Goal: Task Accomplishment & Management: Manage account settings

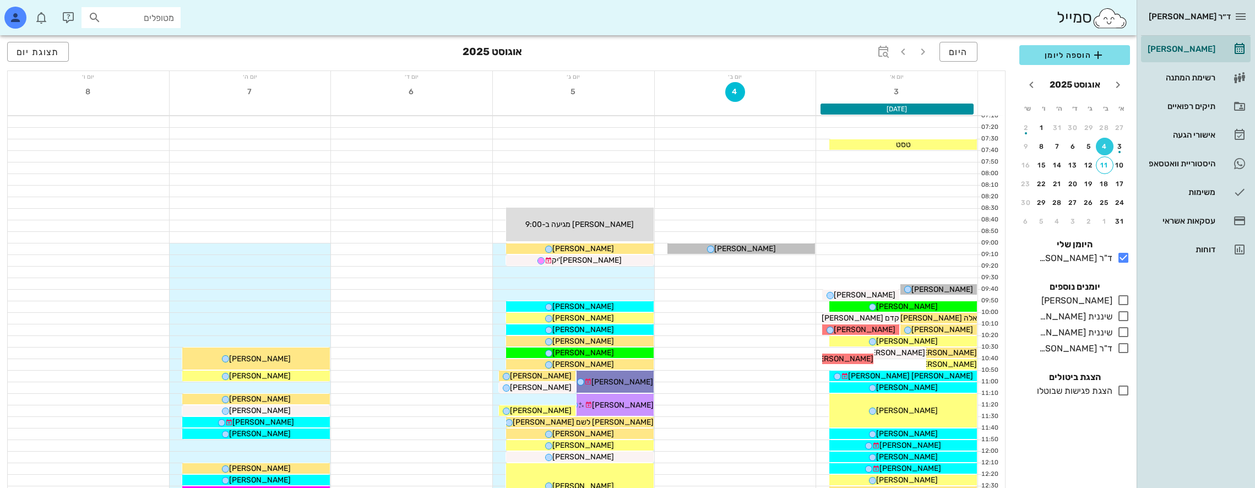
scroll to position [440, 0]
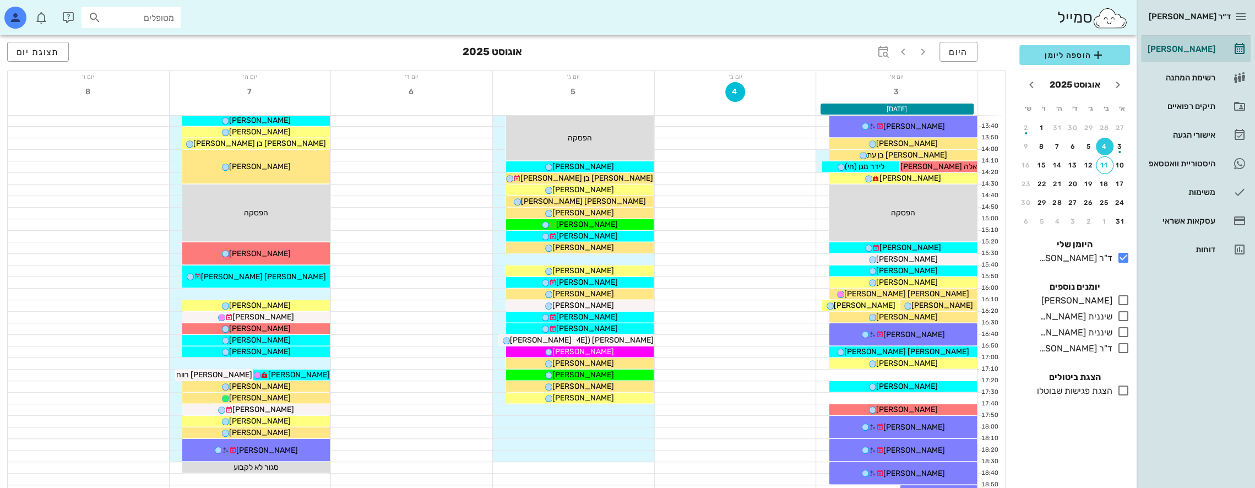
click at [157, 8] on div "מטופלים" at bounding box center [130, 17] width 99 height 21
type input "d"
type input "גרינש"
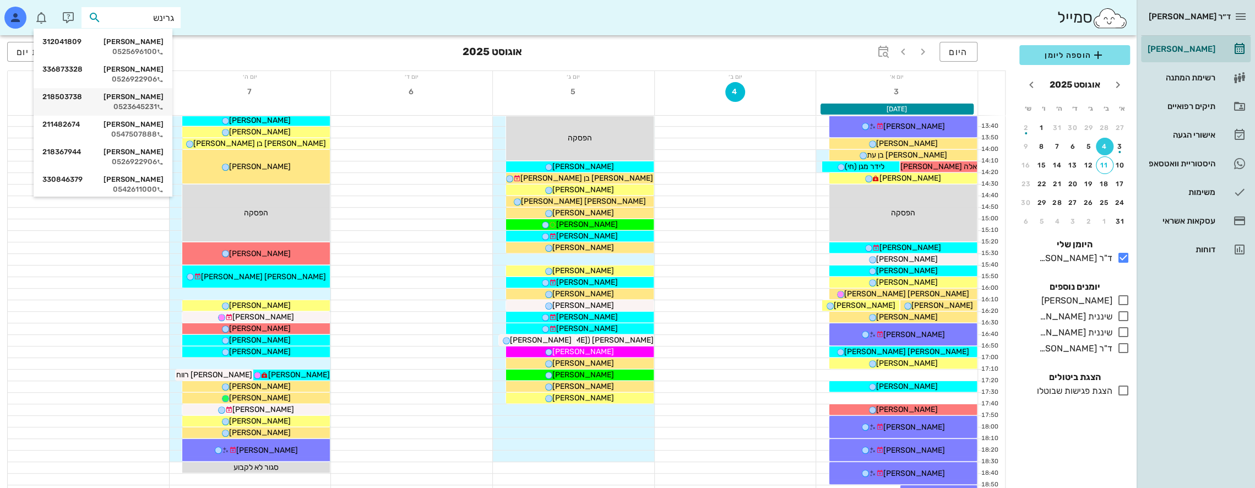
click at [150, 98] on div "[PERSON_NAME] 218503738" at bounding box center [102, 96] width 121 height 9
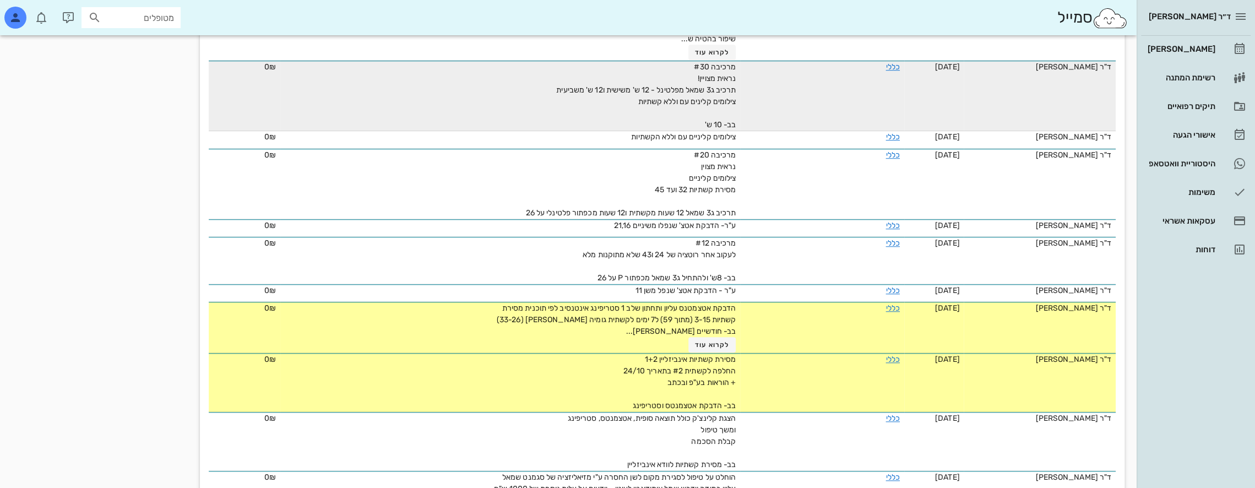
scroll to position [826, 0]
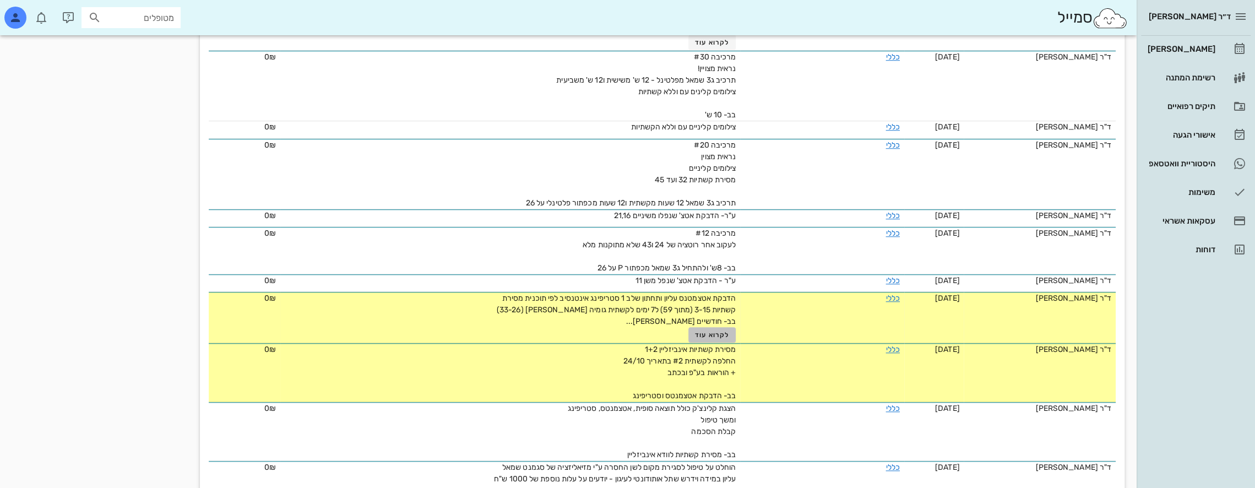
click at [717, 331] on span "לקרוא עוד" at bounding box center [712, 335] width 34 height 8
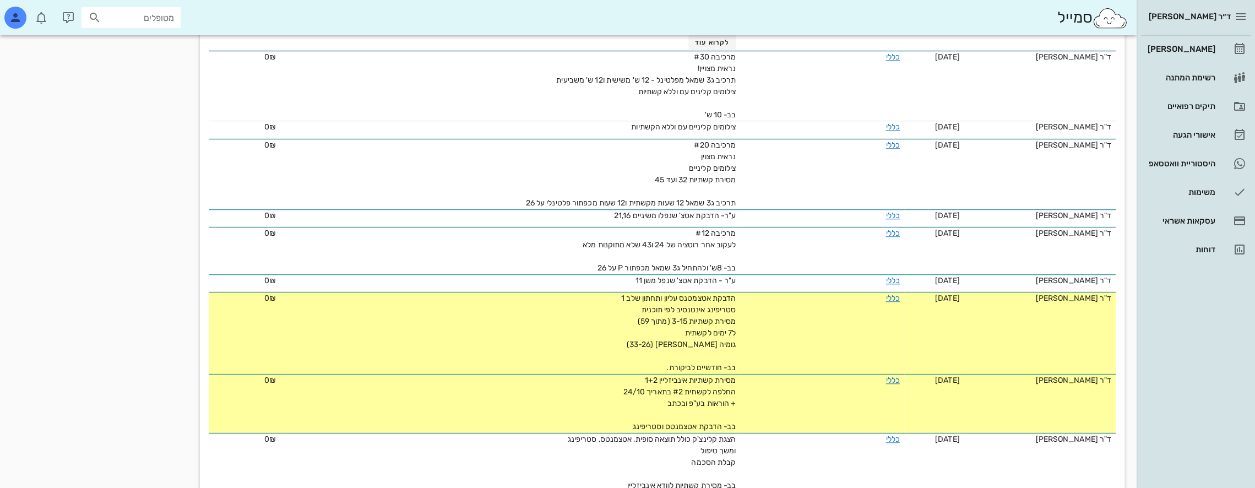
click at [904, 296] on td "[DATE]" at bounding box center [934, 333] width 60 height 82
click at [885, 293] on link "כללי" at bounding box center [892, 297] width 14 height 9
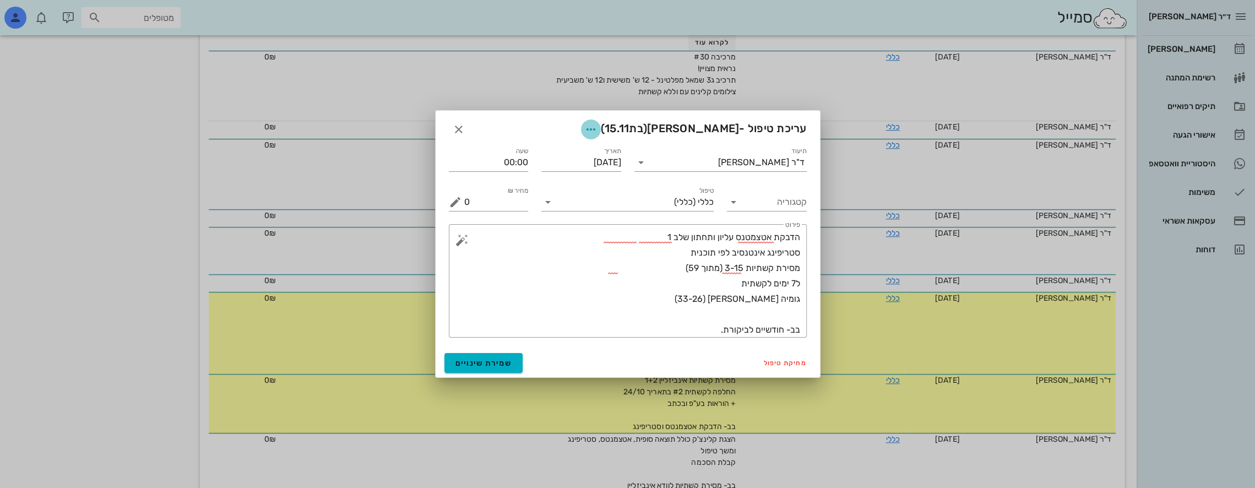
click at [597, 127] on icon "button" at bounding box center [590, 129] width 13 height 13
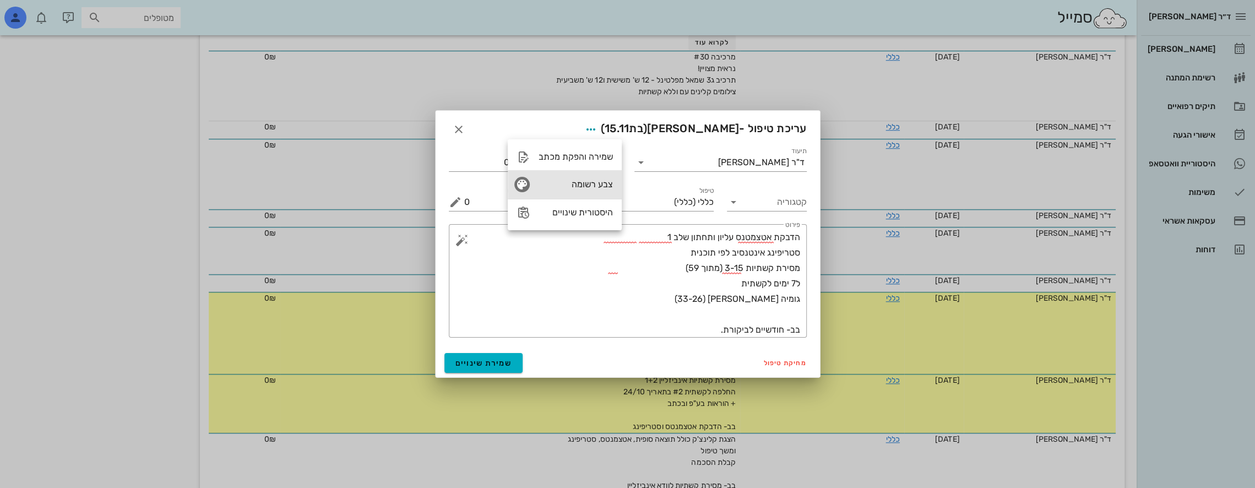
click at [588, 183] on div "צבע רשומה" at bounding box center [575, 184] width 74 height 10
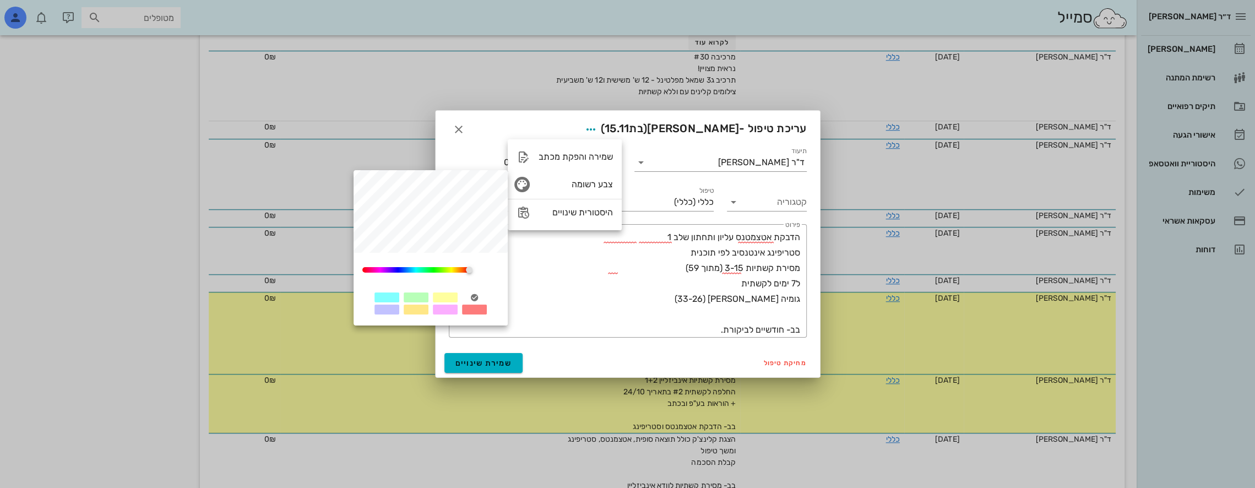
click at [482, 296] on div at bounding box center [474, 297] width 25 height 10
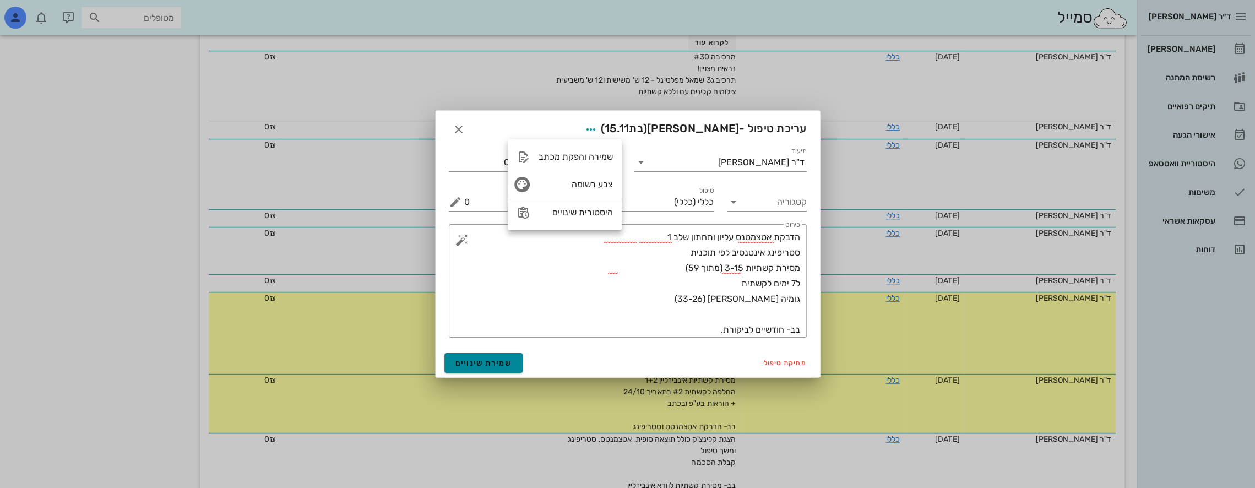
click at [500, 369] on button "שמירת שינויים" at bounding box center [483, 363] width 79 height 20
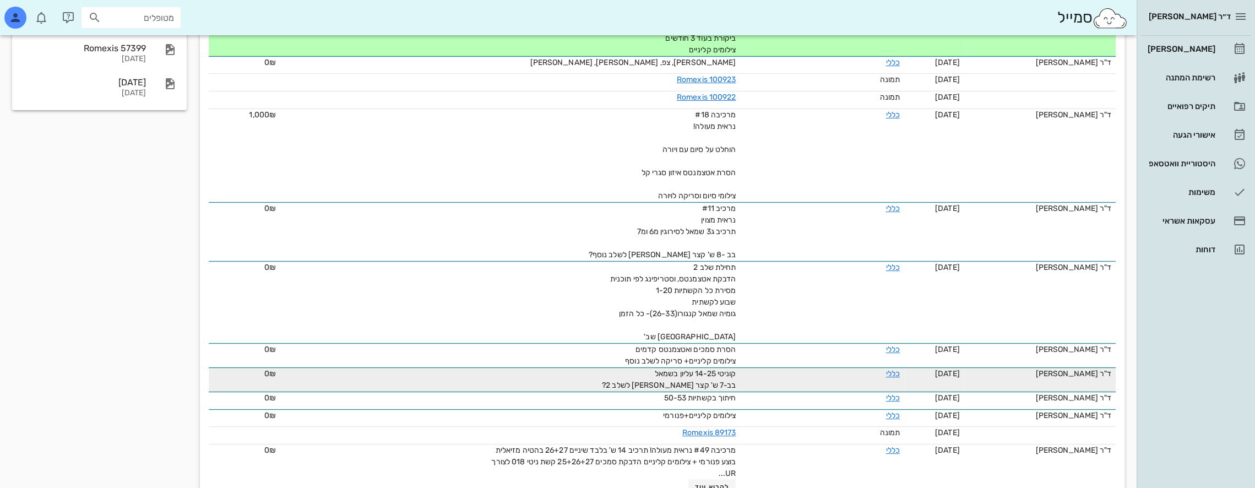
scroll to position [330, 0]
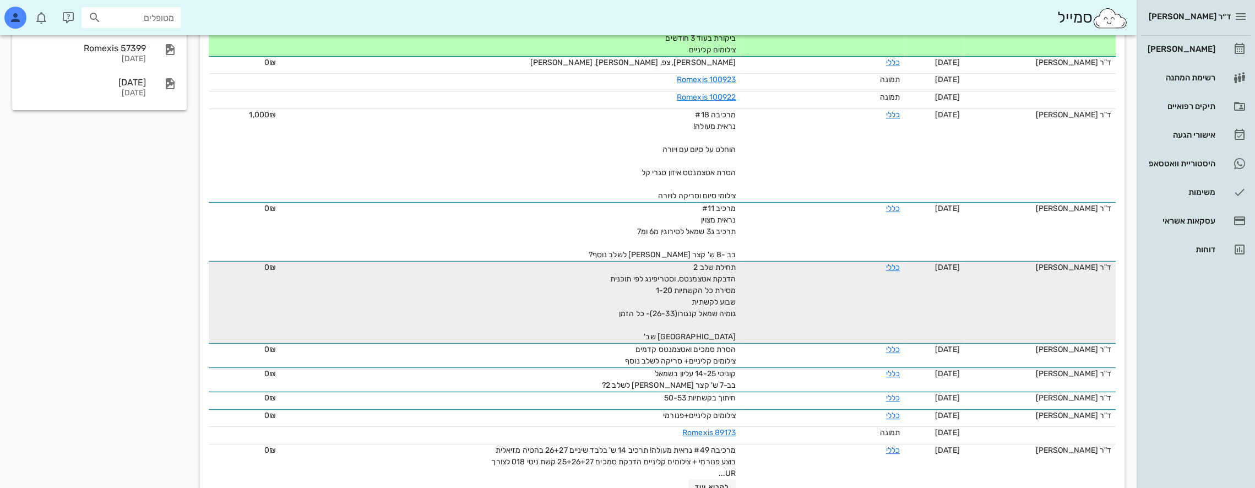
click at [689, 286] on span "תחילת שלב 2 הדבקת אטצמנטס, וסטריפינג לפי תוכנית מסירת כל הקשתיות 1-20 שבוע לקשת…" at bounding box center [673, 302] width 126 height 79
click at [890, 265] on link "כללי" at bounding box center [892, 267] width 14 height 9
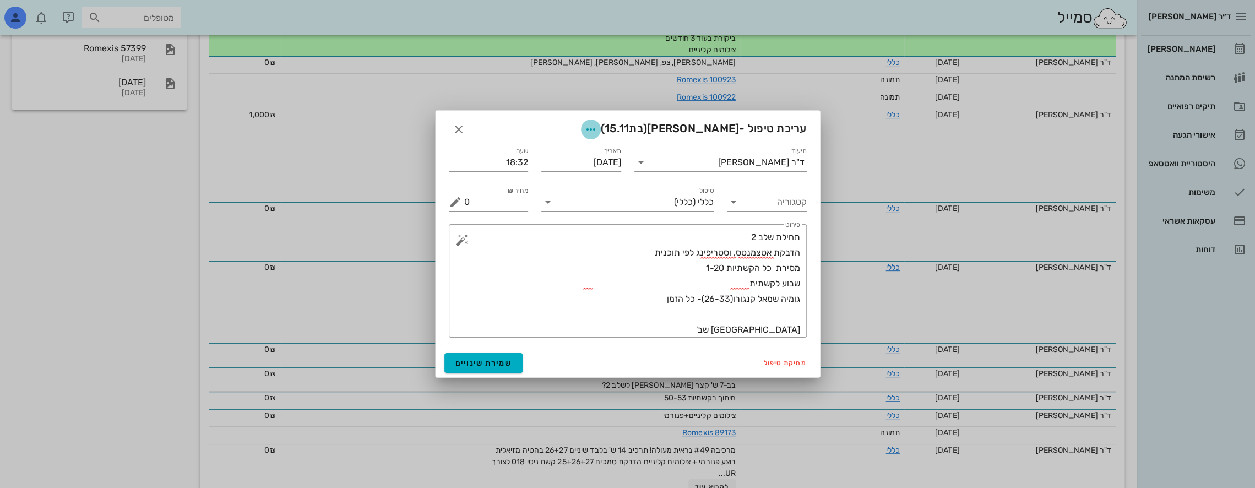
click at [597, 130] on icon "button" at bounding box center [590, 129] width 13 height 13
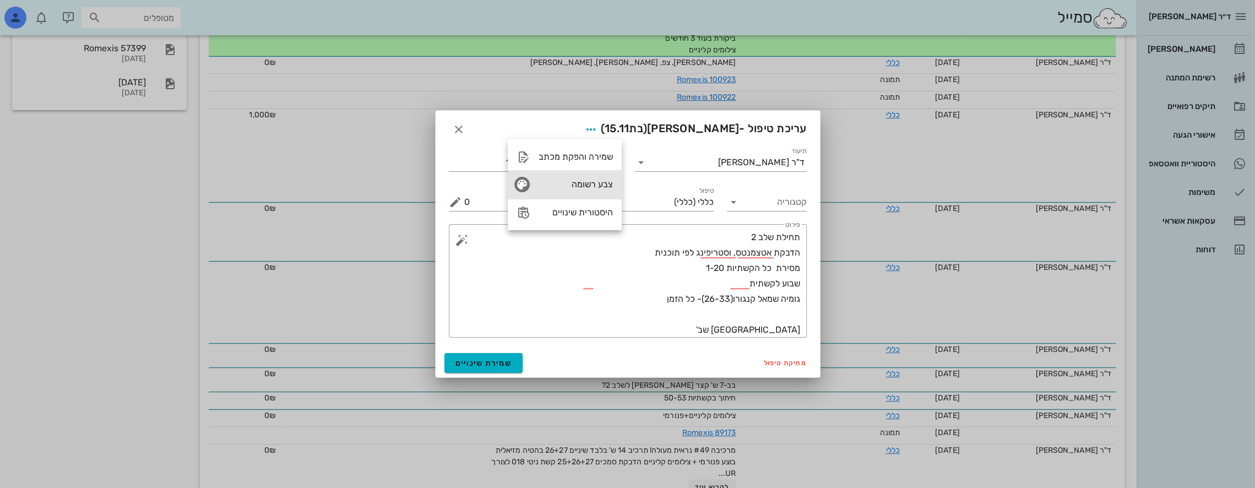
click at [602, 179] on div "צבע רשומה" at bounding box center [575, 184] width 74 height 10
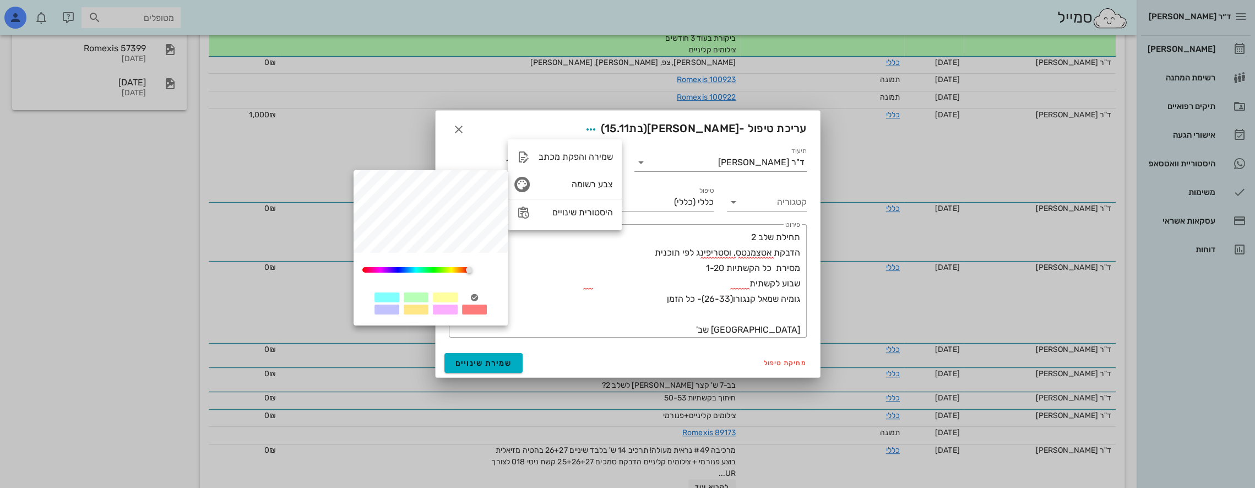
click at [448, 296] on div at bounding box center [445, 297] width 25 height 10
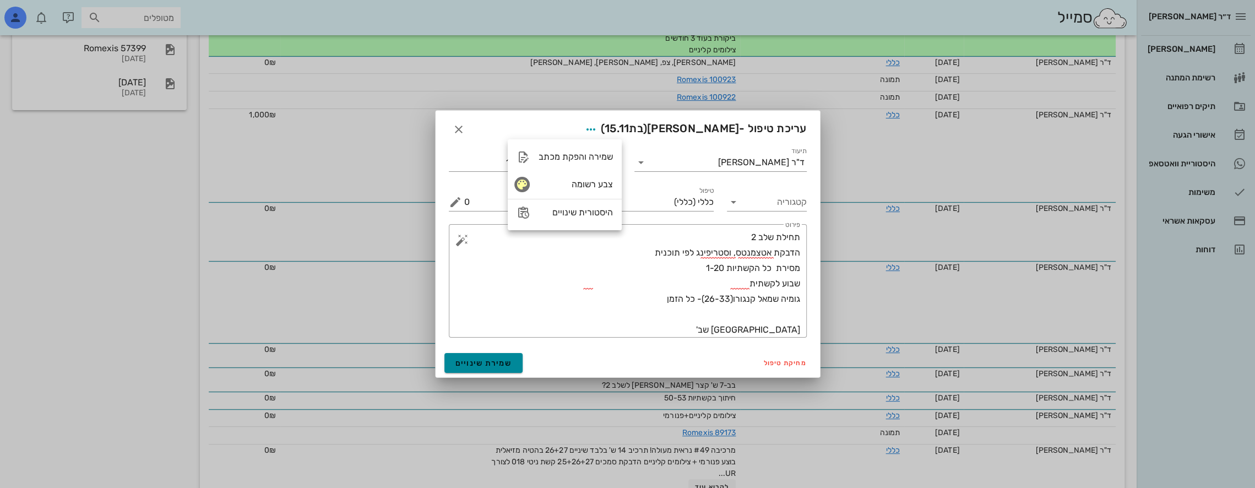
click at [473, 360] on span "שמירת שינויים" at bounding box center [483, 362] width 57 height 9
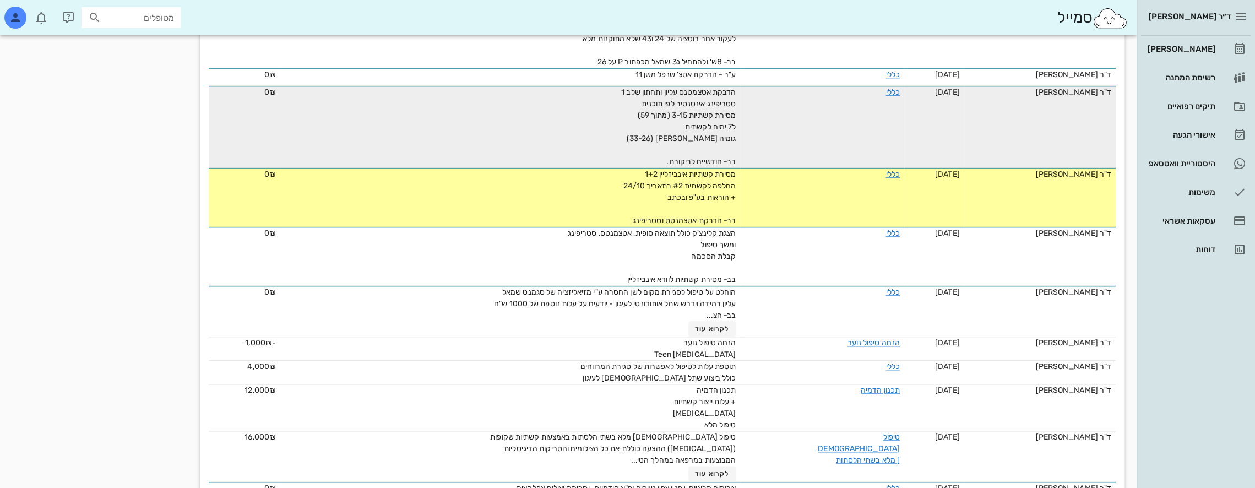
scroll to position [1046, 0]
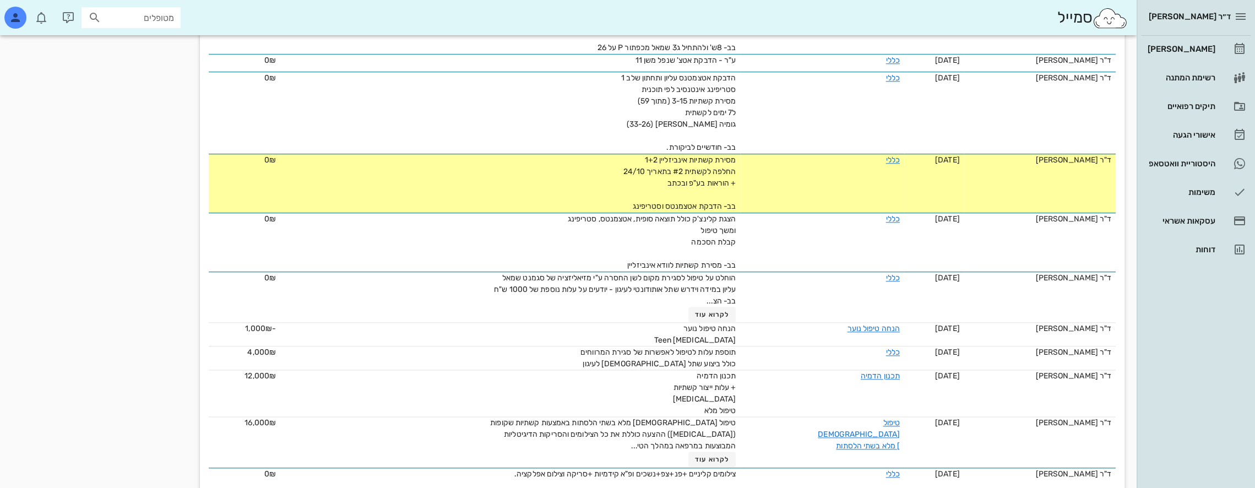
click at [161, 16] on input "מטופלים" at bounding box center [138, 17] width 70 height 14
type input "[PERSON_NAME]"
click at [146, 47] on div "0549993516" at bounding box center [111, 51] width 121 height 9
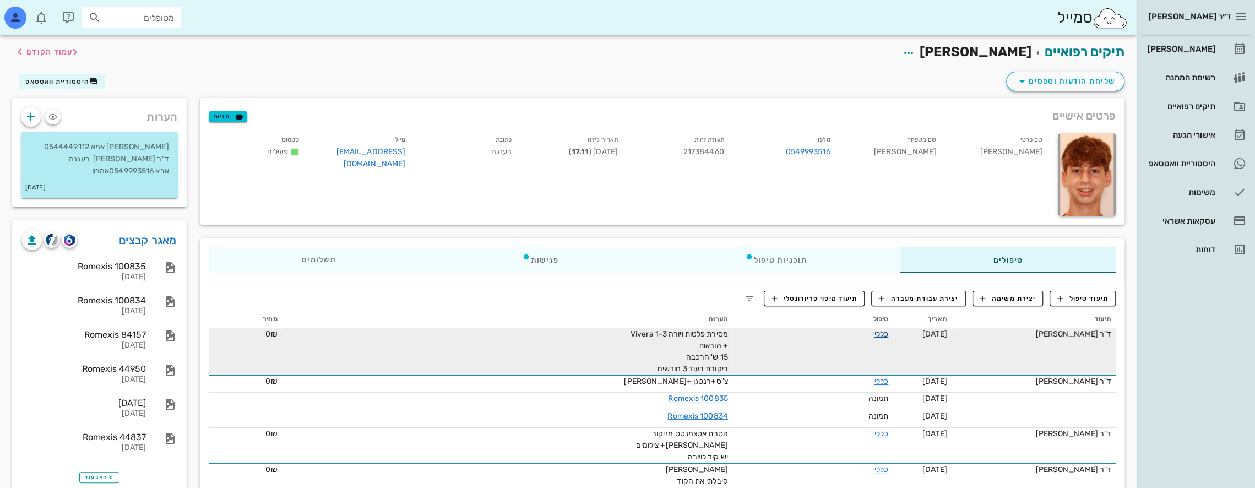
click at [878, 335] on link "כללי" at bounding box center [881, 333] width 14 height 9
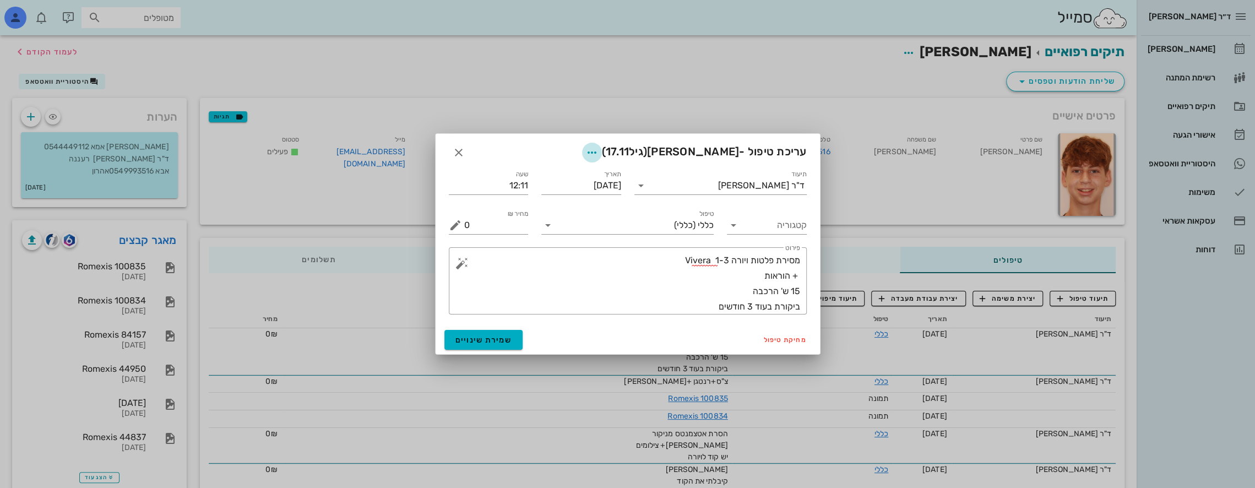
click at [598, 150] on icon "button" at bounding box center [591, 152] width 13 height 13
click at [585, 201] on div "צבע רשומה" at bounding box center [578, 207] width 114 height 29
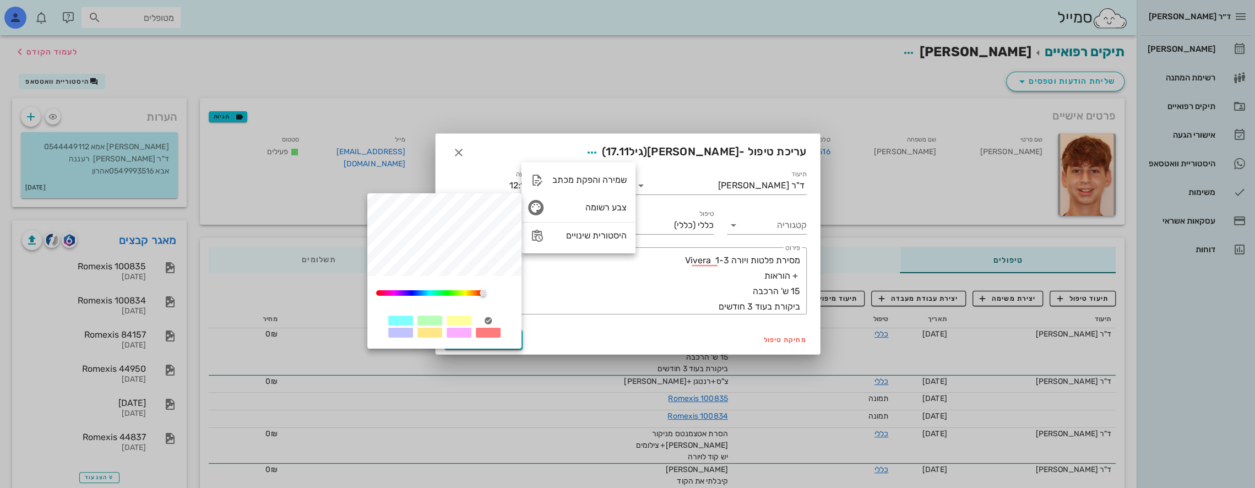
click at [433, 320] on div at bounding box center [429, 320] width 25 height 10
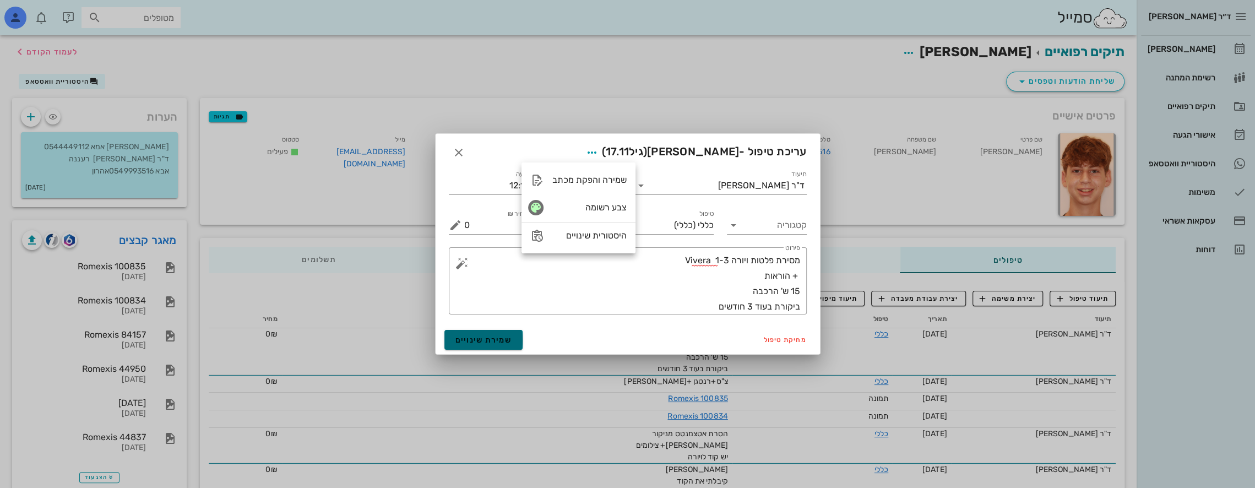
click at [493, 335] on span "שמירת שינויים" at bounding box center [483, 339] width 57 height 9
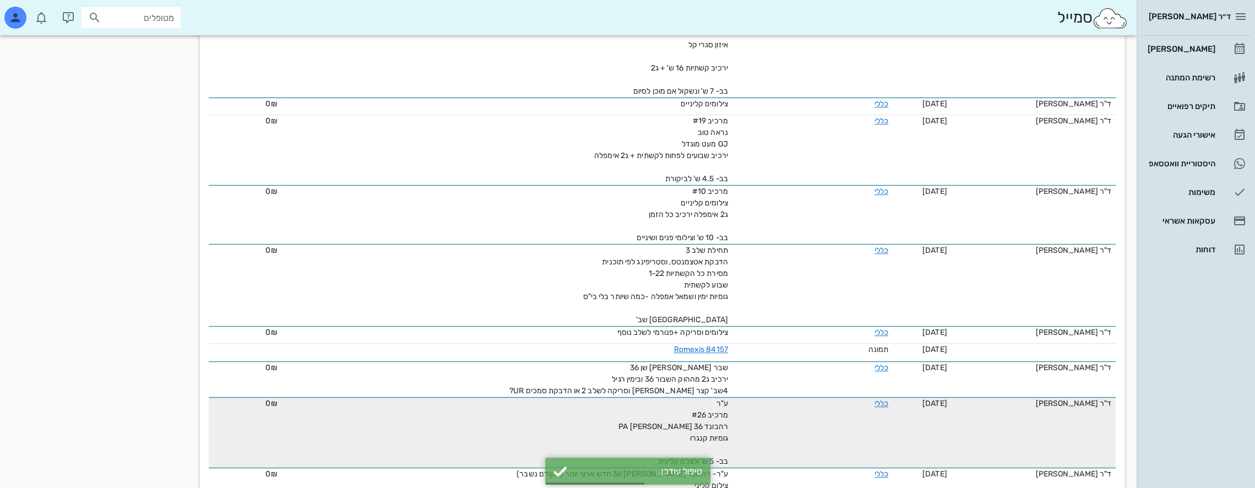
scroll to position [551, 0]
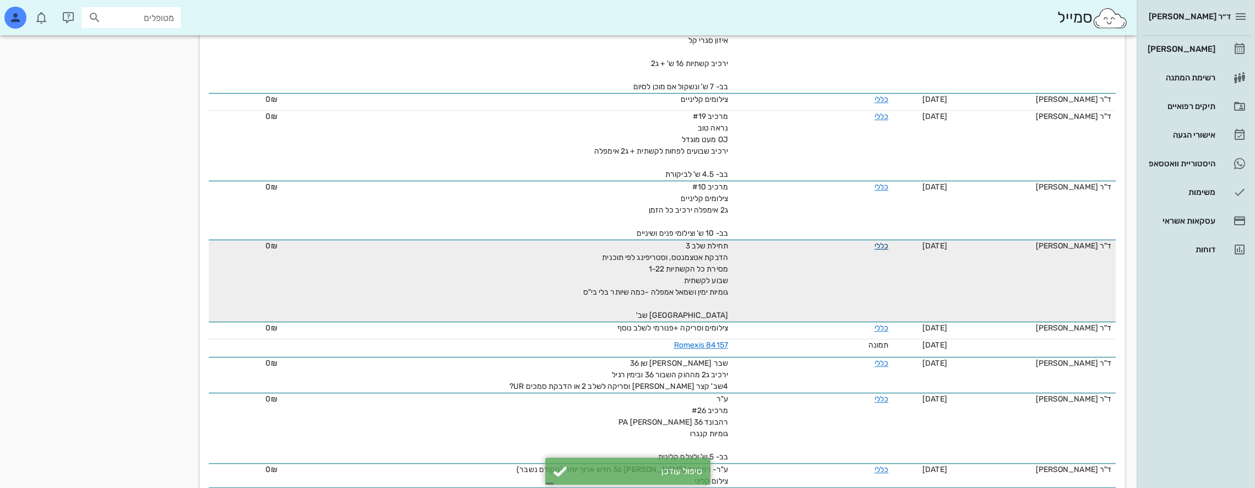
click at [883, 244] on link "כללי" at bounding box center [881, 245] width 14 height 9
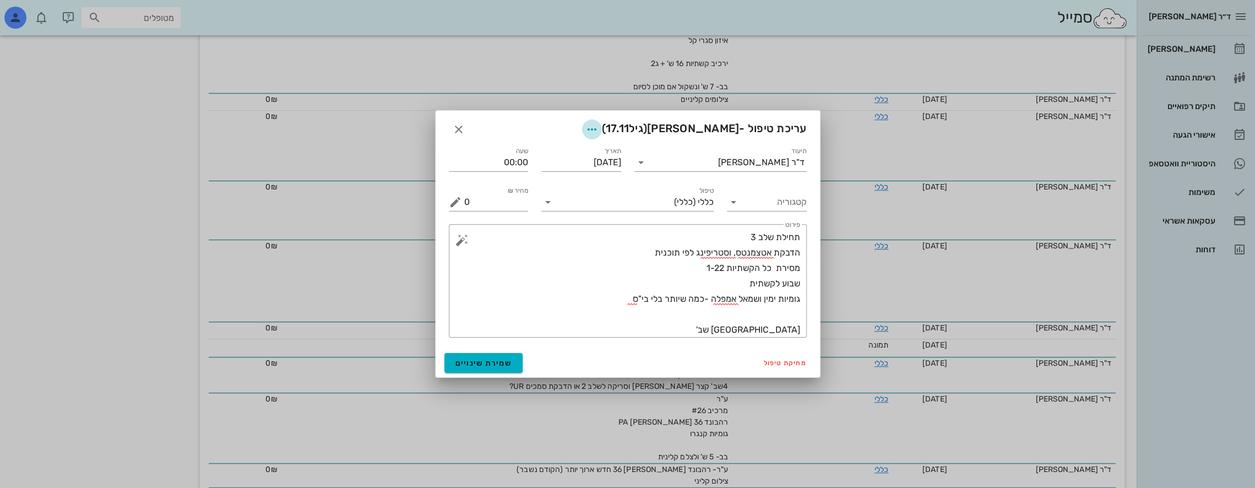
click at [598, 126] on icon "button" at bounding box center [591, 129] width 13 height 13
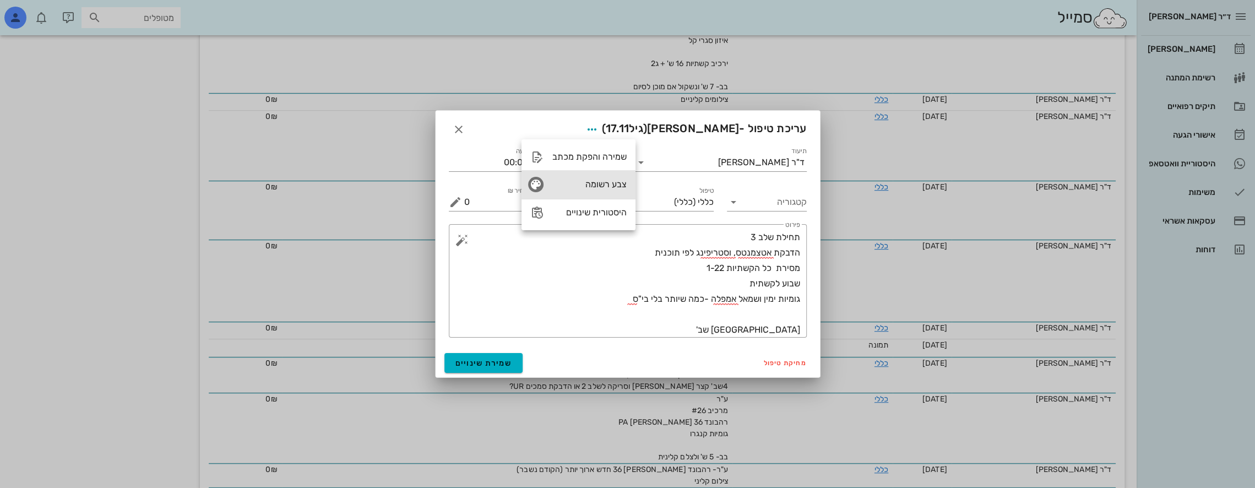
click at [602, 183] on div "צבע רשומה" at bounding box center [589, 184] width 74 height 10
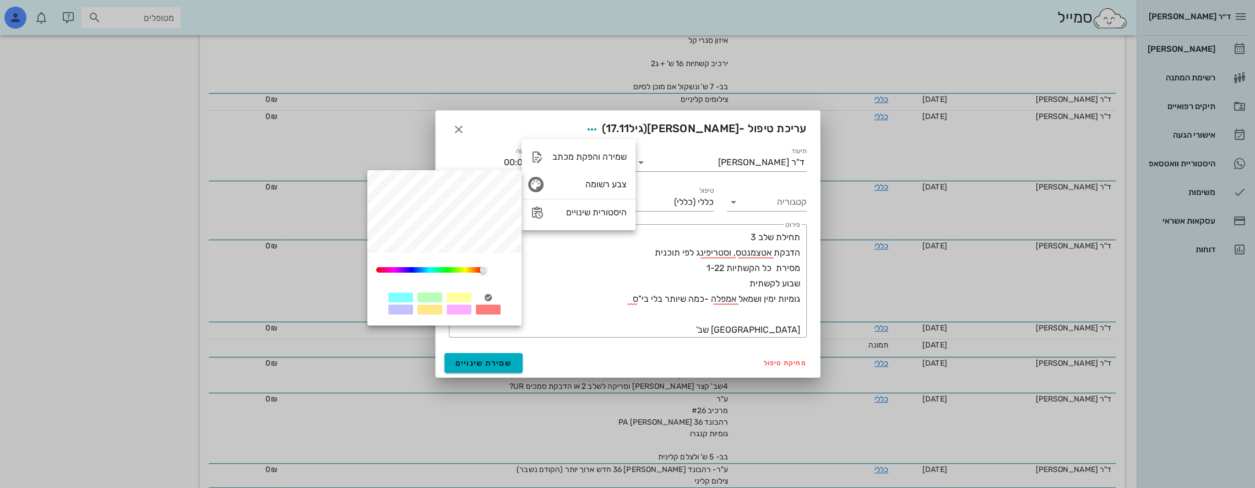
click at [457, 294] on div at bounding box center [458, 297] width 25 height 10
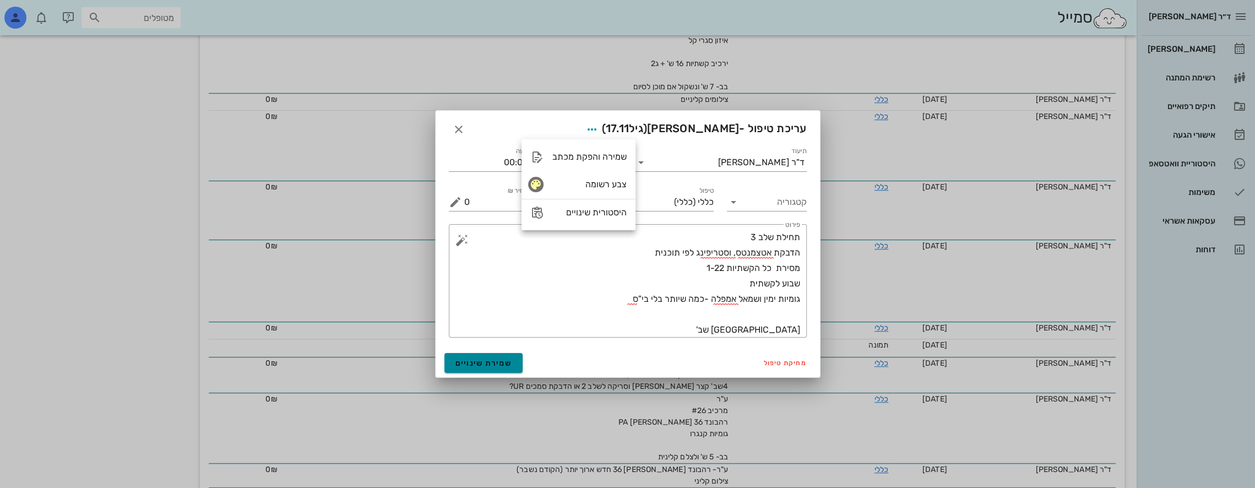
click at [488, 362] on span "שמירת שינויים" at bounding box center [483, 362] width 57 height 9
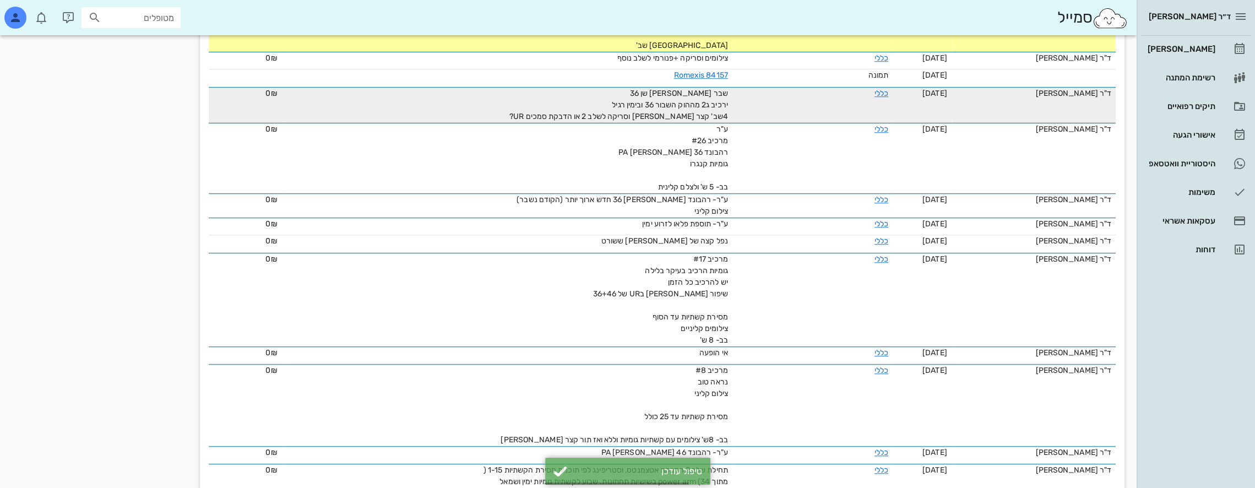
scroll to position [936, 0]
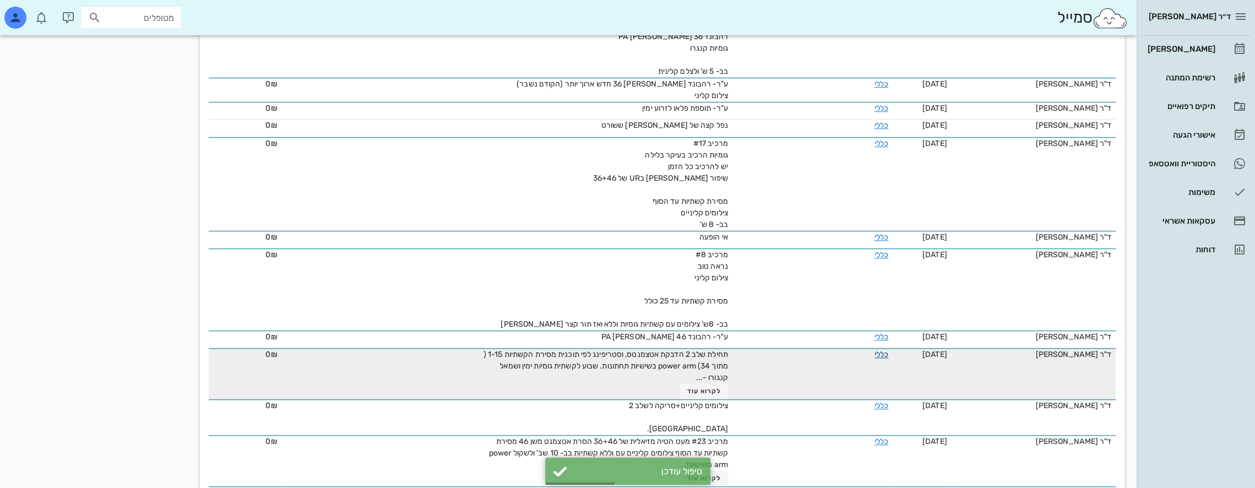
click at [888, 350] on link "כללי" at bounding box center [881, 354] width 14 height 9
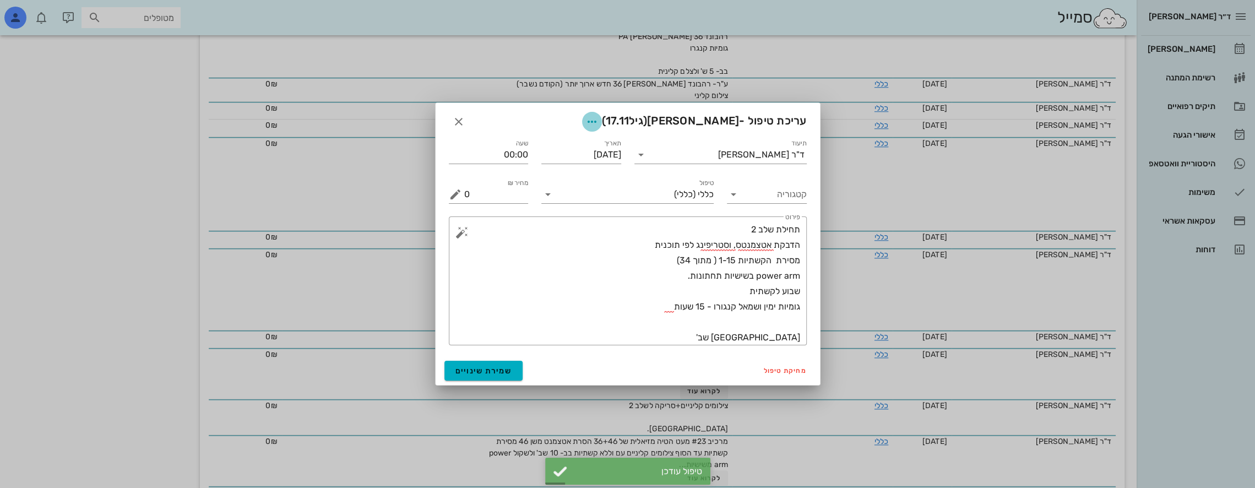
click at [598, 119] on icon "button" at bounding box center [591, 121] width 13 height 13
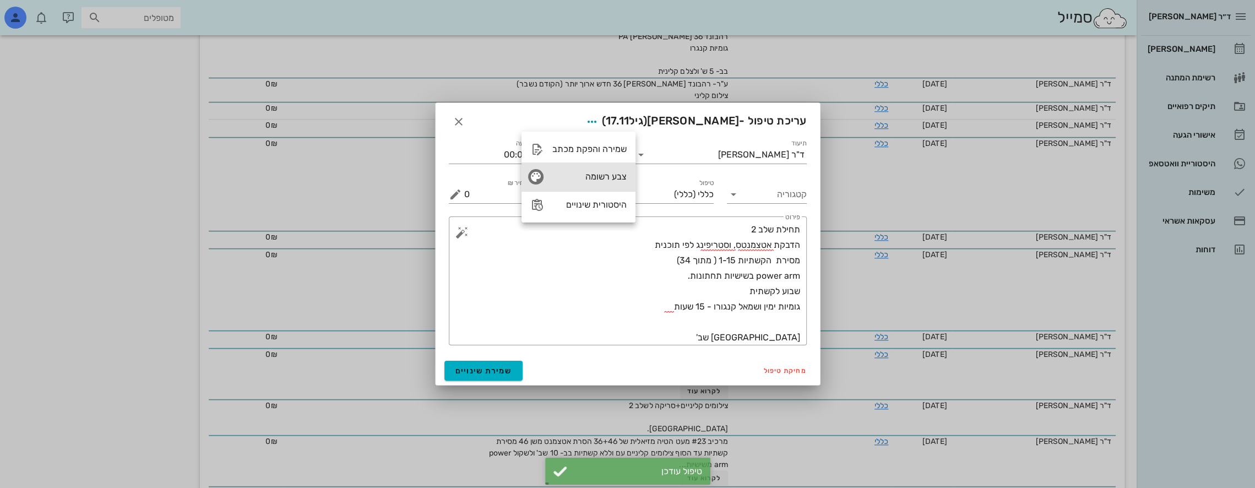
click at [614, 175] on div "צבע רשומה" at bounding box center [589, 176] width 74 height 10
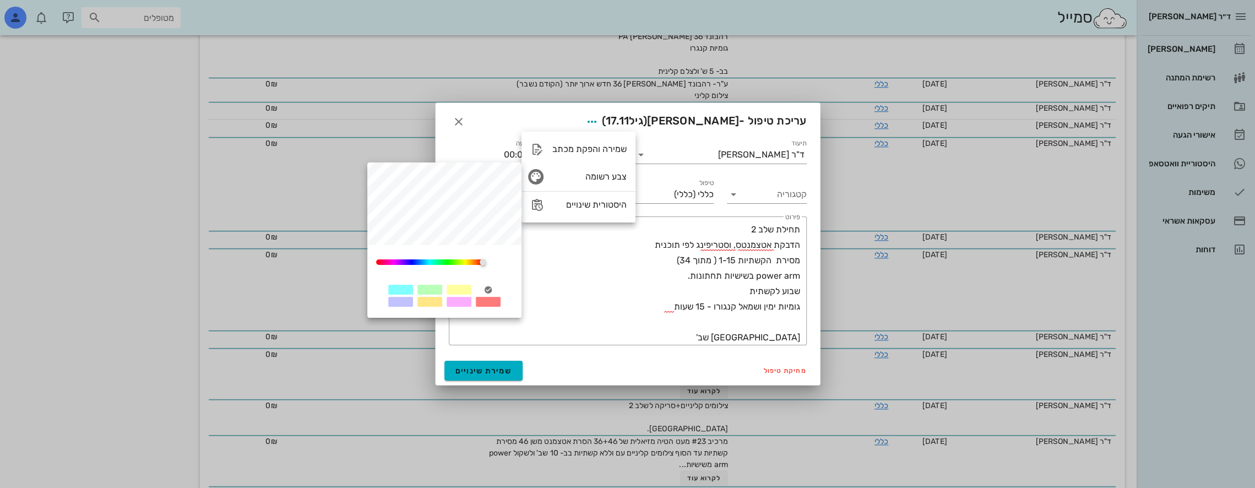
click at [464, 289] on div at bounding box center [458, 290] width 25 height 10
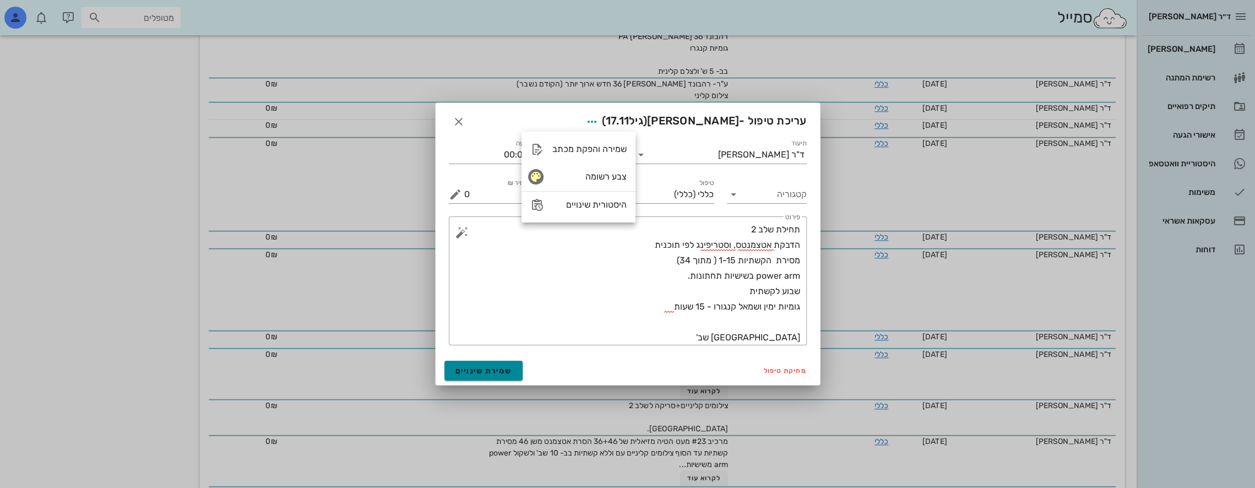
click at [476, 373] on span "שמירת שינויים" at bounding box center [483, 370] width 57 height 9
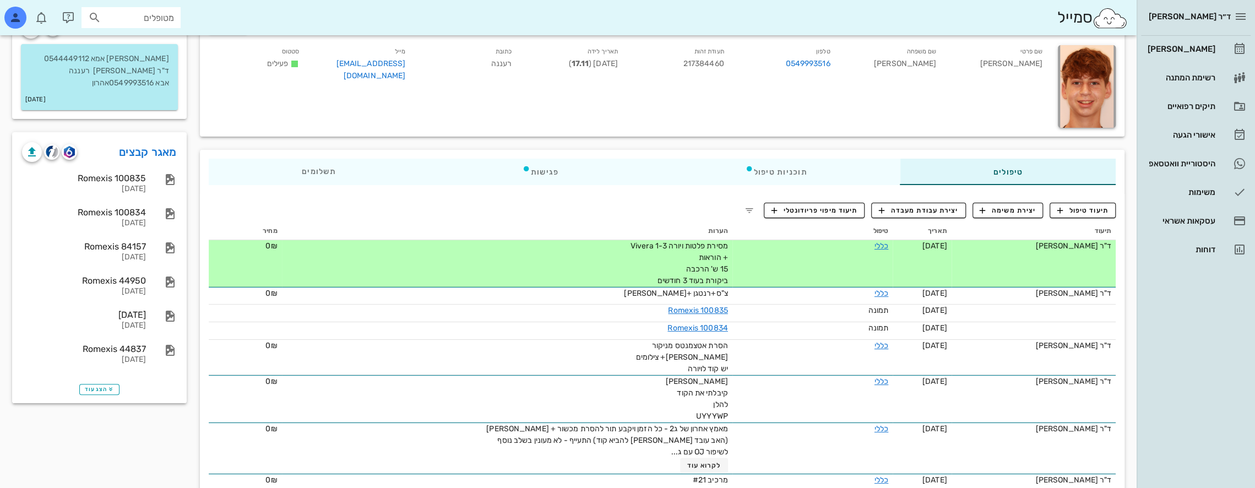
scroll to position [0, 0]
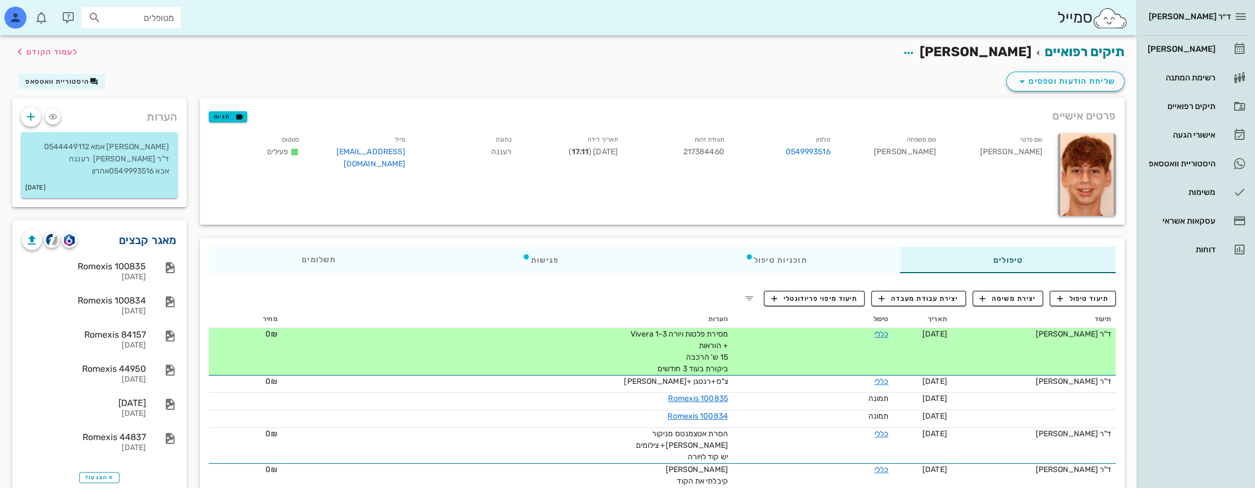
click at [167, 241] on link "מאגר קבצים" at bounding box center [148, 240] width 58 height 18
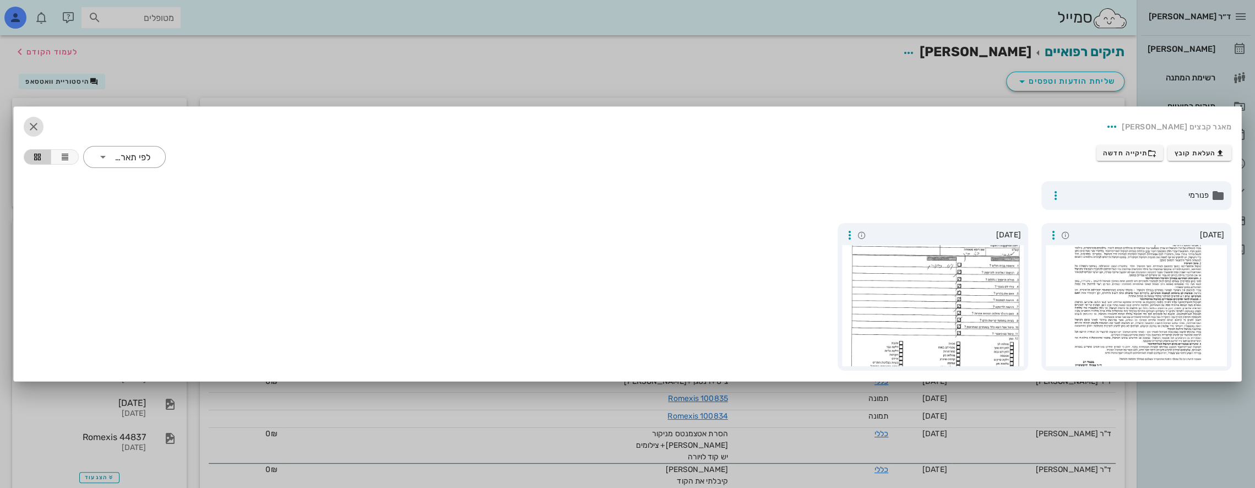
click at [31, 131] on icon "button" at bounding box center [33, 126] width 13 height 13
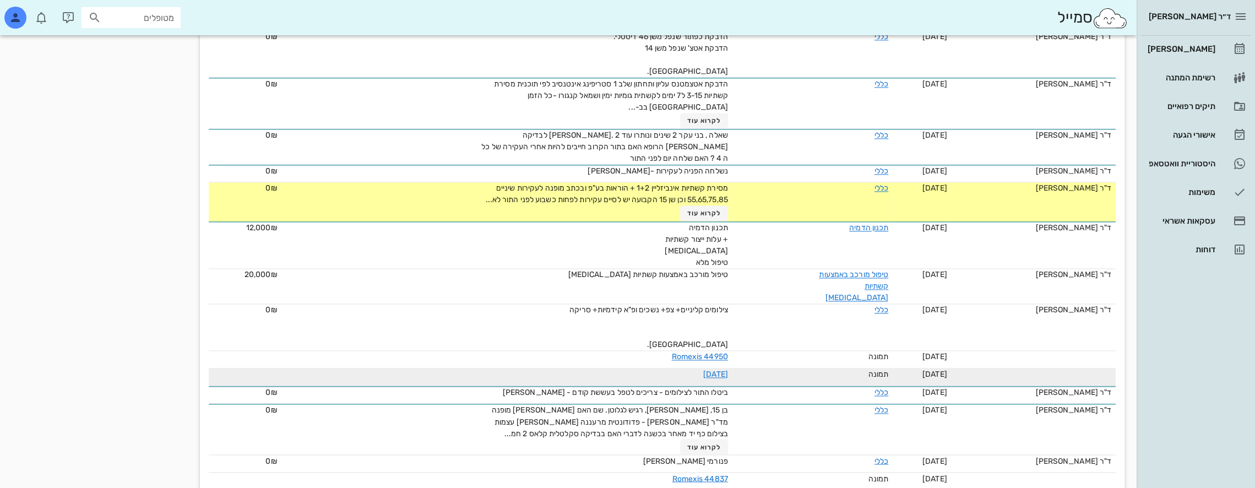
scroll to position [1501, 0]
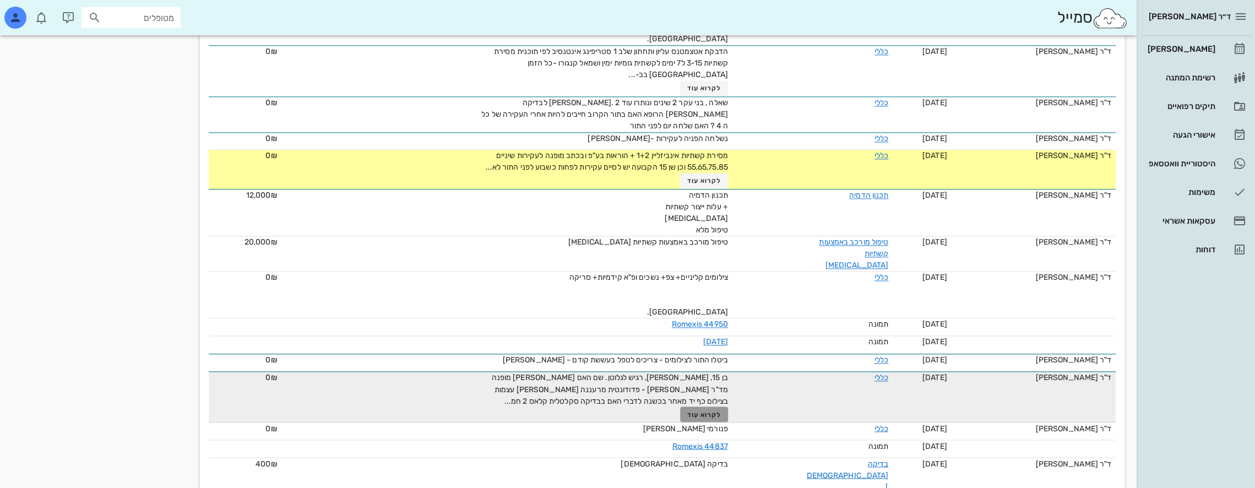
click at [696, 410] on span "לקרוא עוד" at bounding box center [704, 414] width 34 height 8
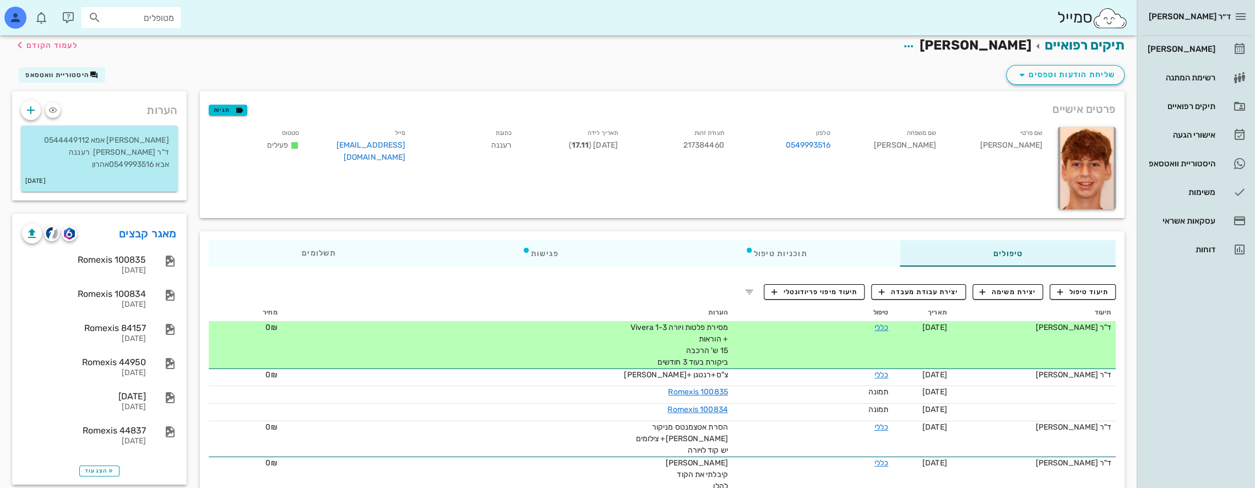
scroll to position [0, 0]
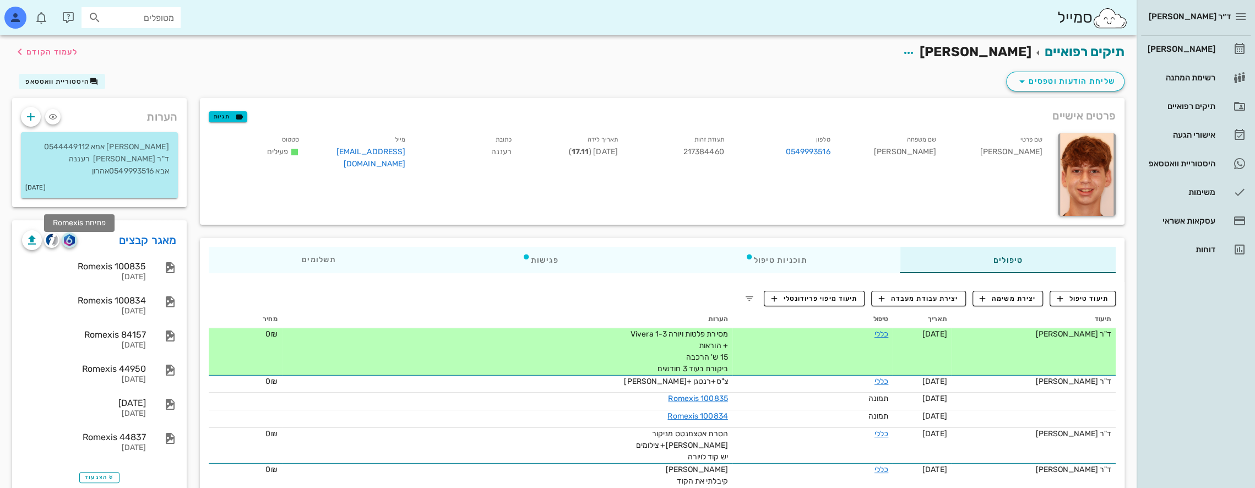
click at [69, 242] on img "button" at bounding box center [69, 240] width 10 height 12
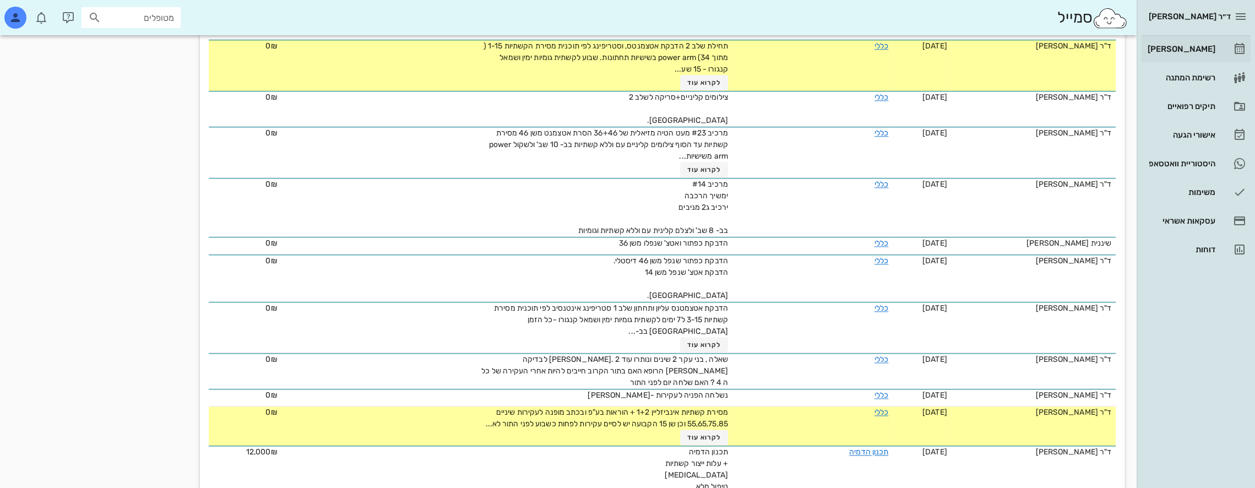
scroll to position [1244, 0]
